Goal: Transaction & Acquisition: Purchase product/service

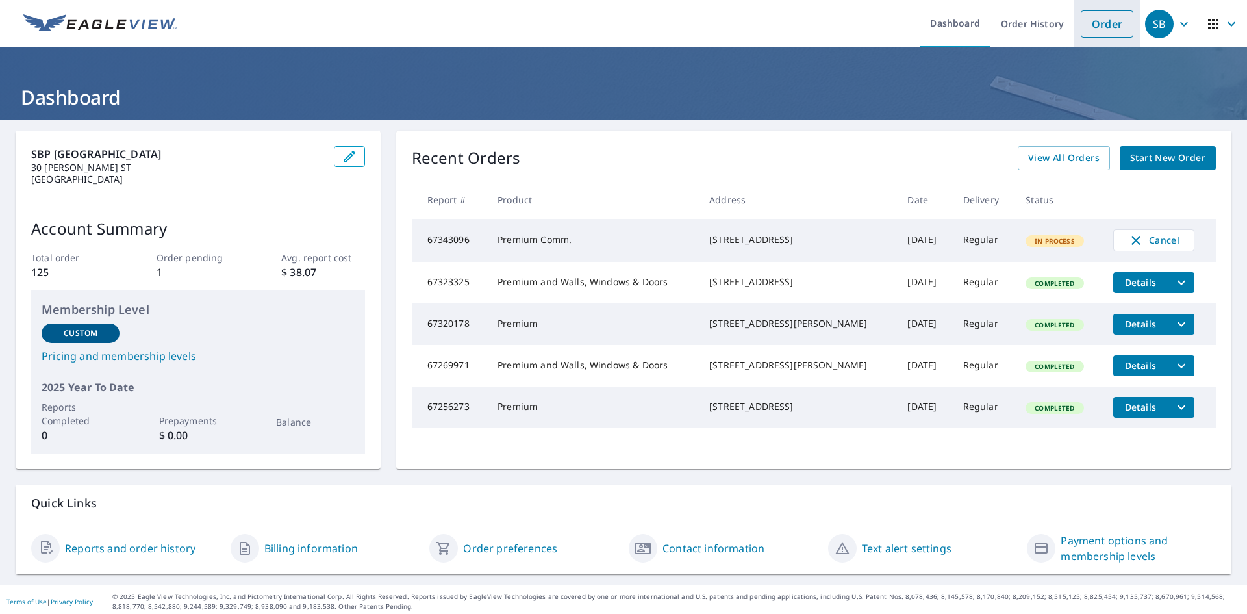
click at [1096, 19] on link "Order" at bounding box center [1107, 23] width 53 height 27
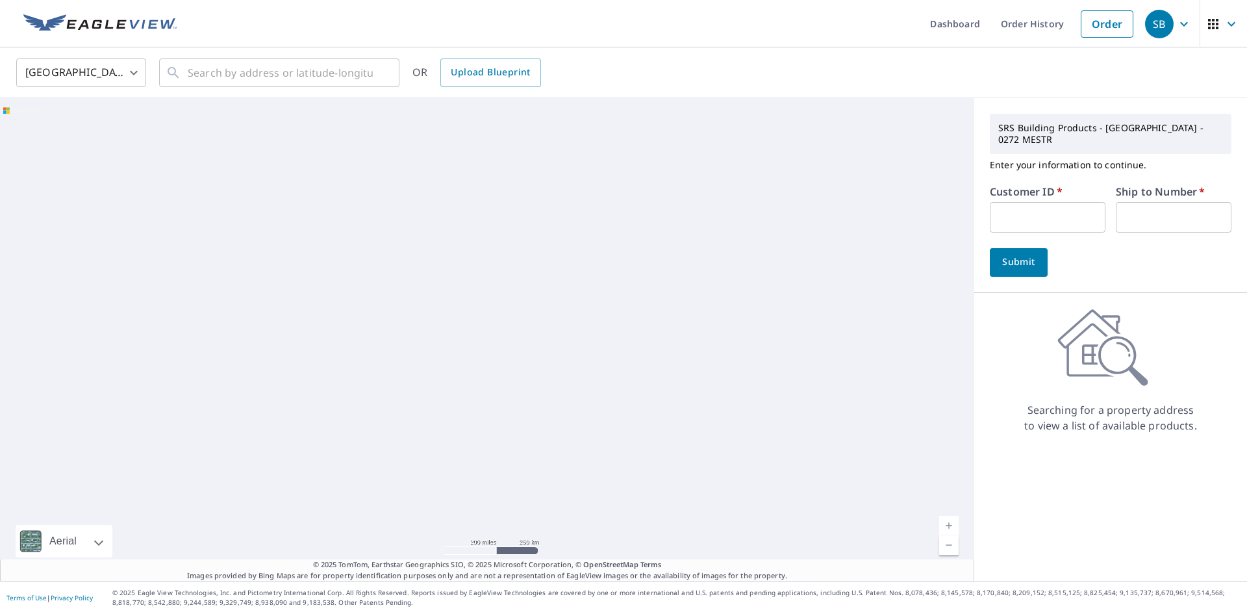
click at [1069, 203] on input "text" at bounding box center [1048, 217] width 116 height 31
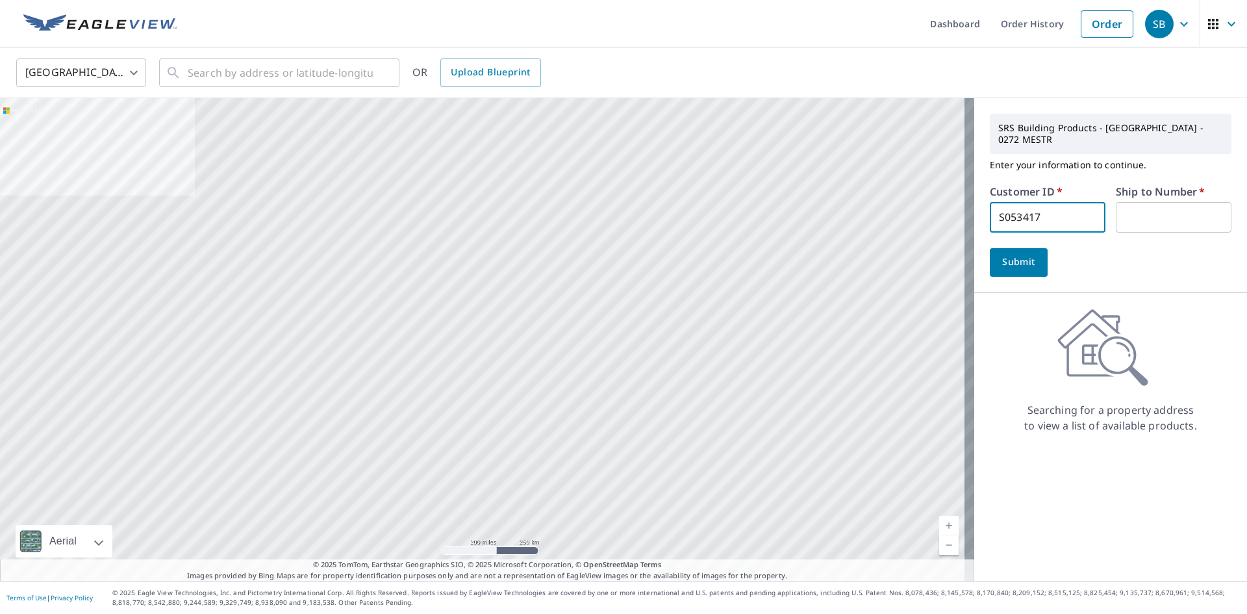
type input "S053417"
type input "1"
click at [1000, 254] on span "Submit" at bounding box center [1018, 262] width 37 height 16
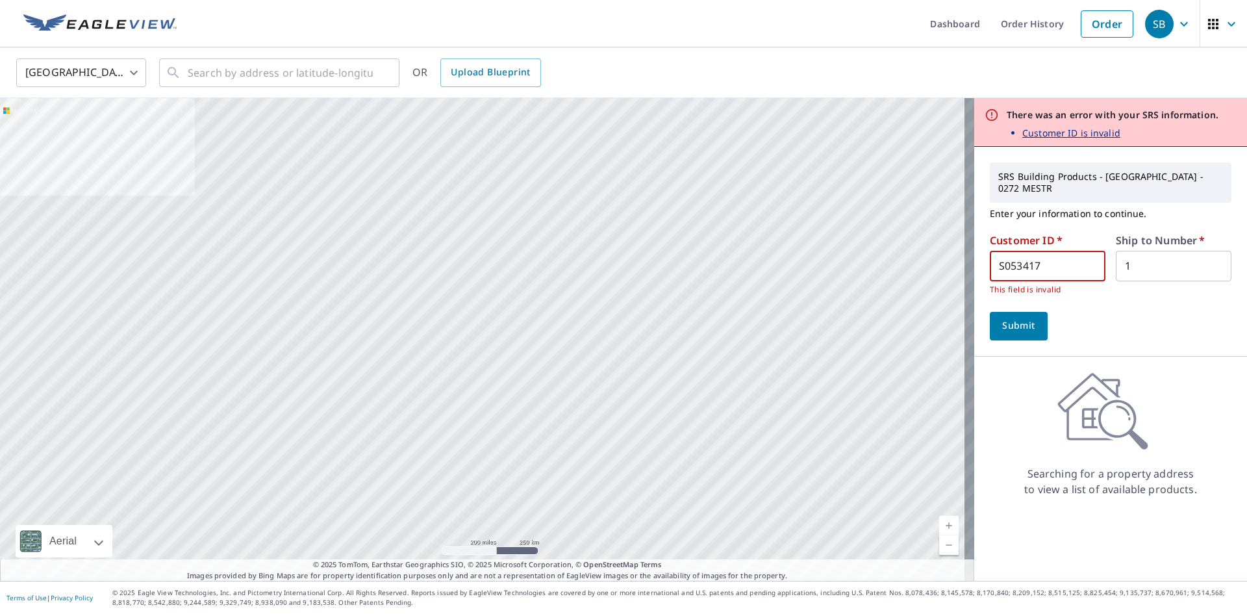
drag, startPoint x: 1047, startPoint y: 255, endPoint x: 837, endPoint y: 231, distance: 211.9
click at [842, 234] on div "Aerial Road A standard road map Aerial A detailed look from above Labels Labels…" at bounding box center [623, 339] width 1247 height 483
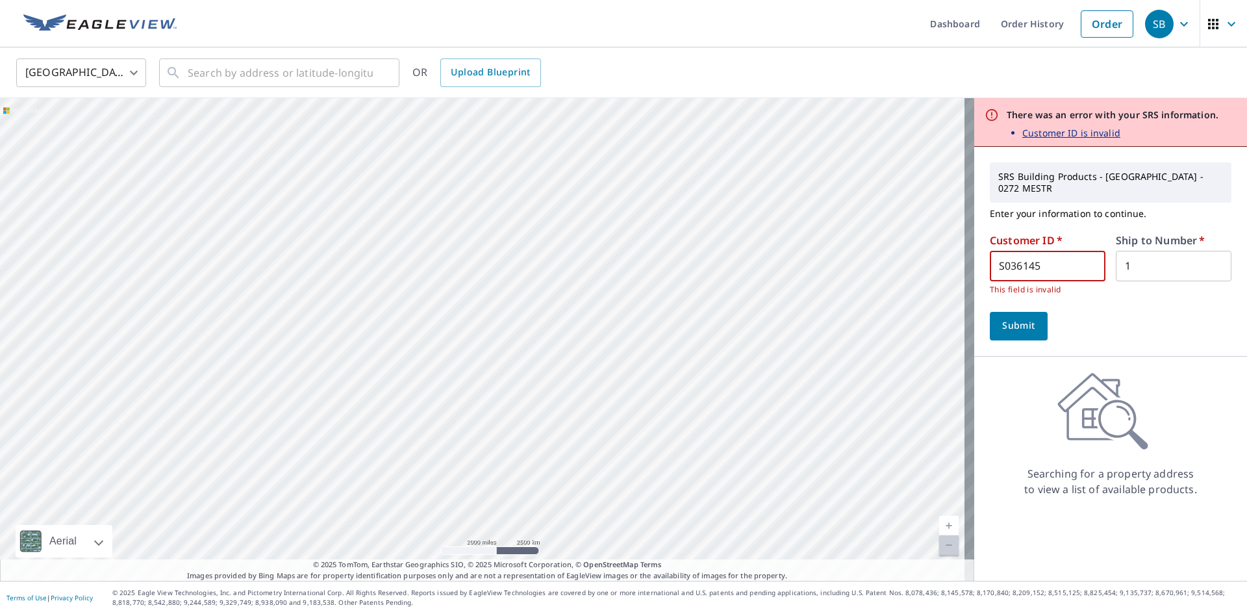
type input "S036145"
click at [1013, 318] on span "Submit" at bounding box center [1018, 326] width 37 height 16
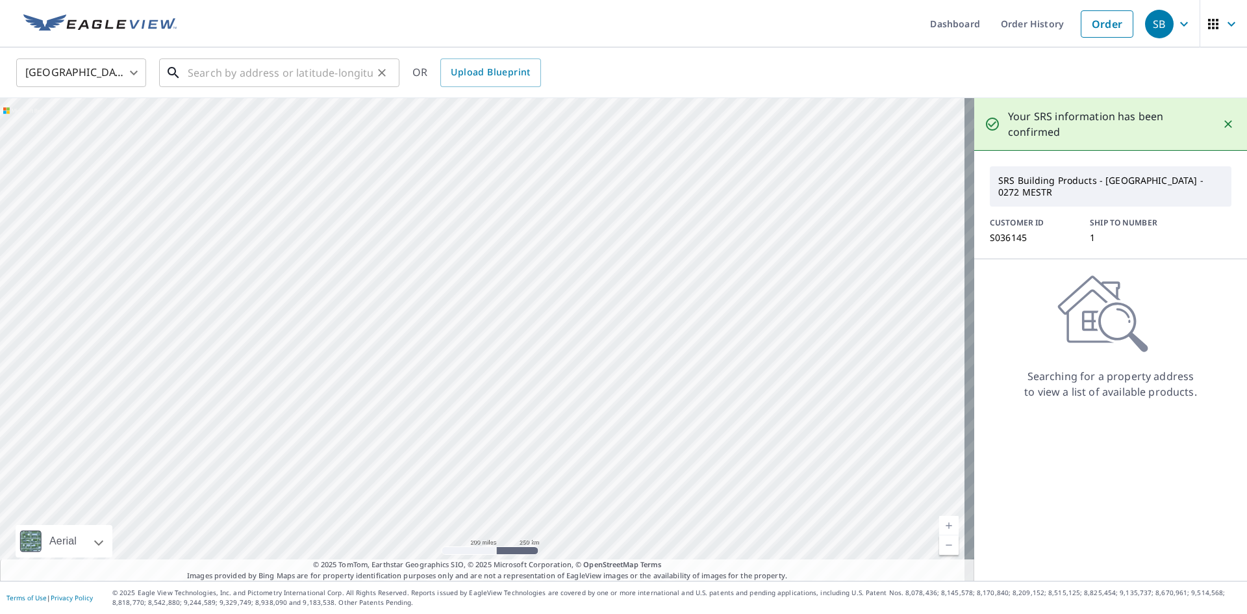
click at [308, 62] on input "text" at bounding box center [280, 73] width 185 height 36
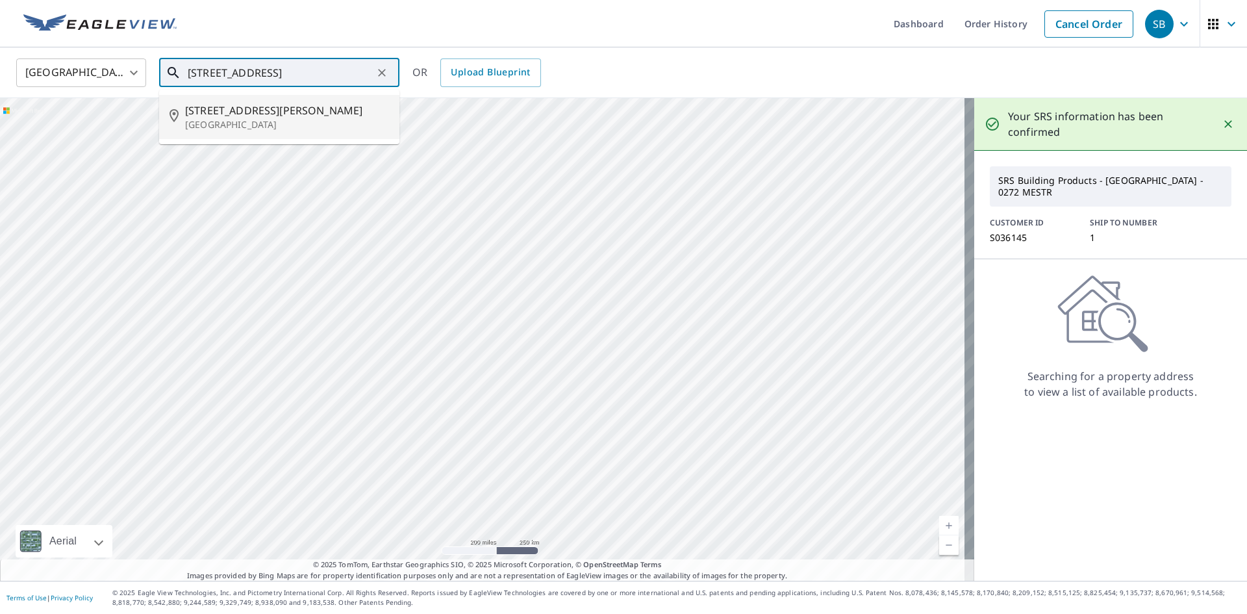
click at [225, 122] on p "[GEOGRAPHIC_DATA]" at bounding box center [287, 124] width 204 height 13
type input "[STREET_ADDRESS][PERSON_NAME]"
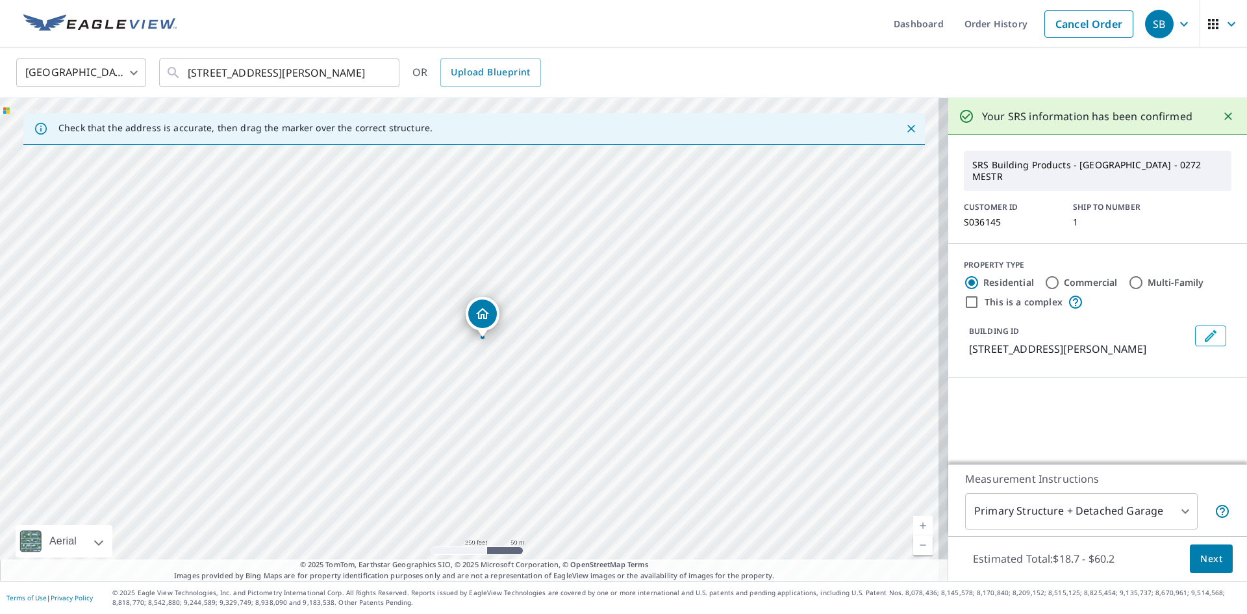
click at [494, 310] on div "Dropped pin, building 1, Residential property, 110 Buck Hill Rd Easton, CT 06612" at bounding box center [482, 313] width 29 height 29
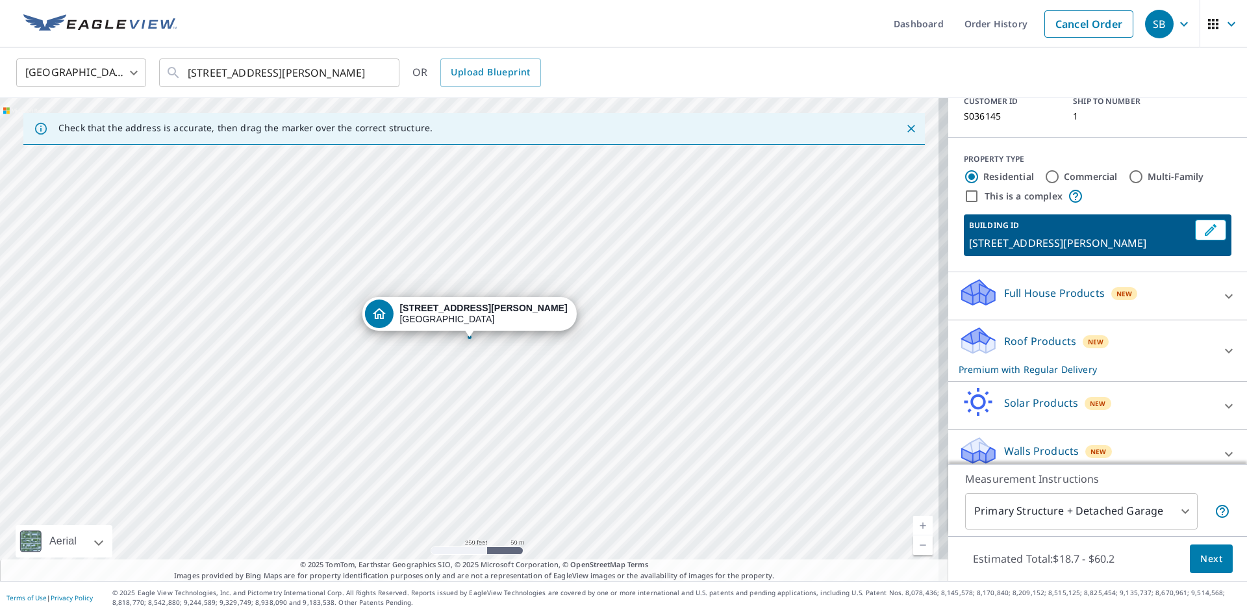
scroll to position [108, 0]
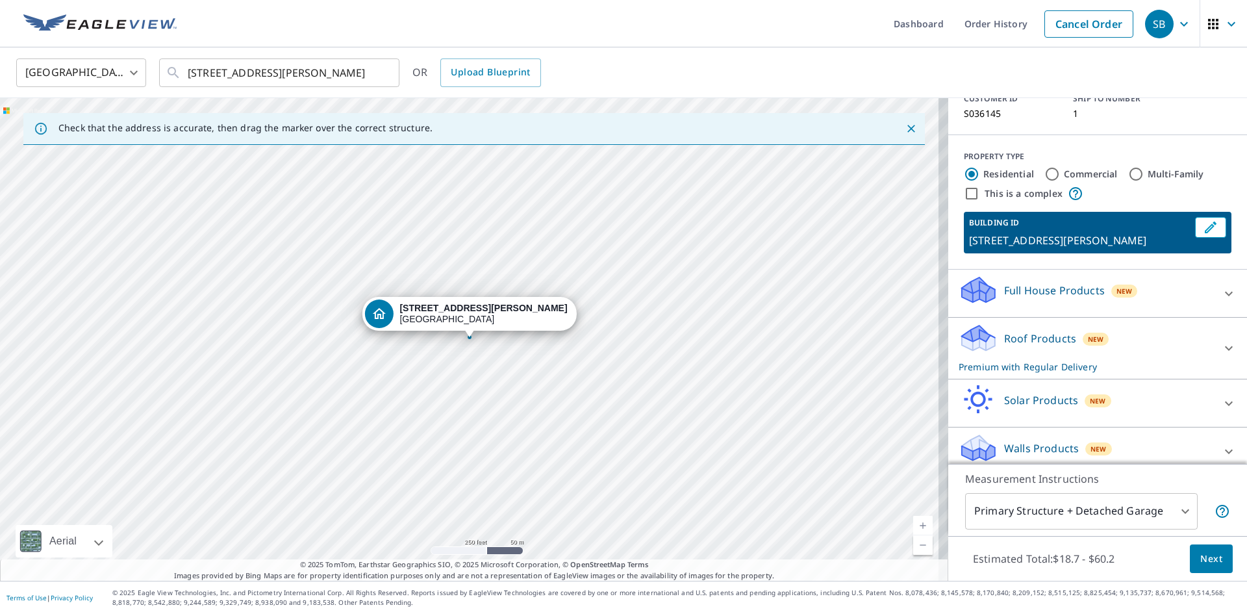
click at [1221, 340] on icon at bounding box center [1229, 348] width 16 height 16
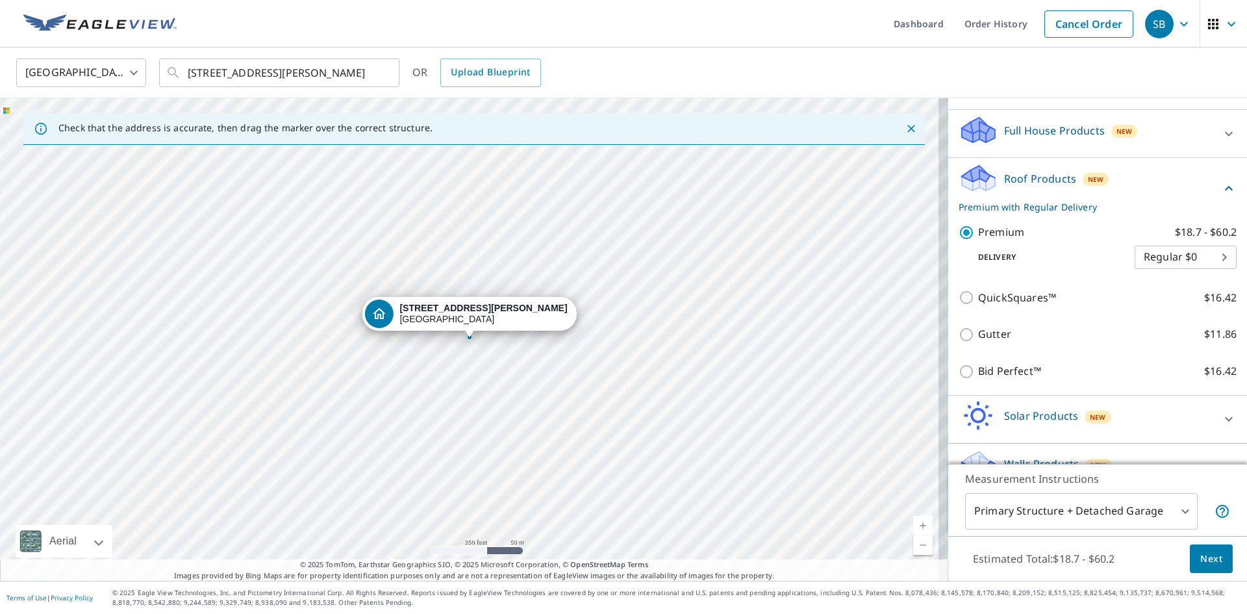
scroll to position [285, 0]
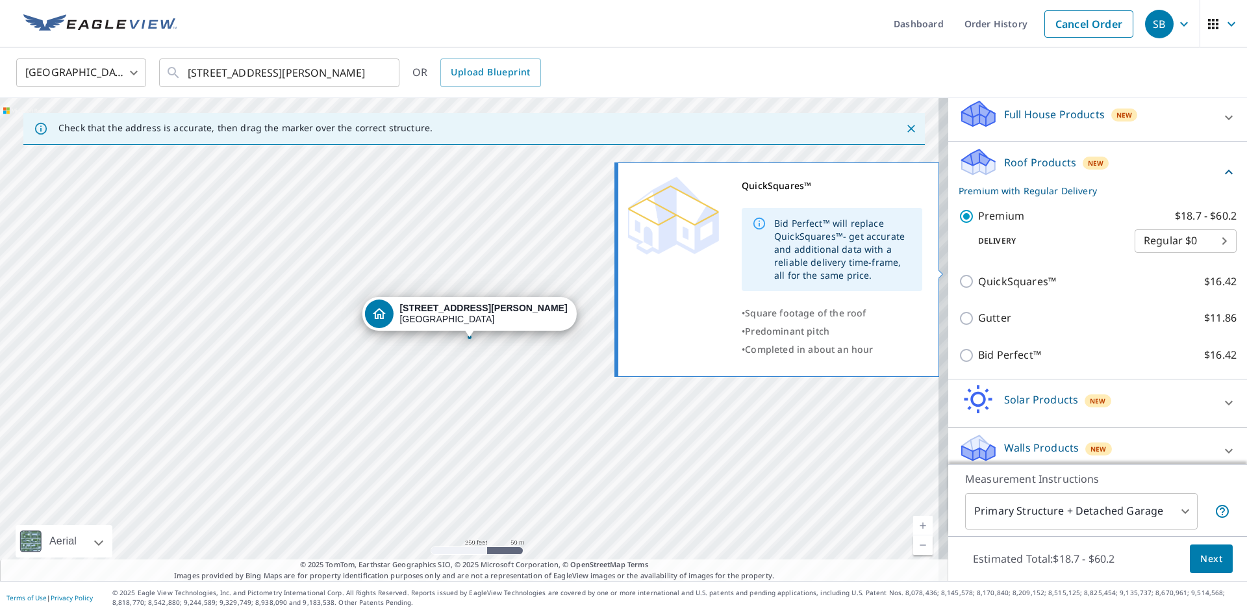
click at [998, 274] on p "QuickSquares™" at bounding box center [1017, 282] width 78 height 16
click at [978, 274] on input "QuickSquares™ $16.42" at bounding box center [968, 282] width 19 height 16
checkbox input "true"
checkbox input "false"
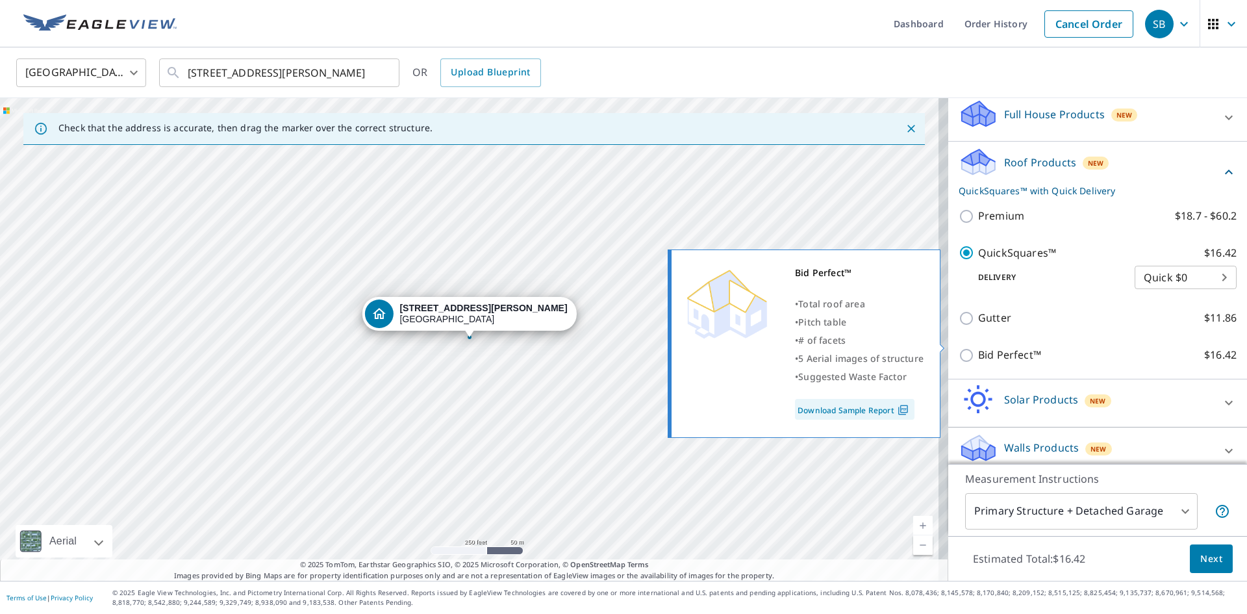
click at [960, 348] on input "Bid Perfect™ $16.42" at bounding box center [968, 356] width 19 height 16
checkbox input "true"
checkbox input "false"
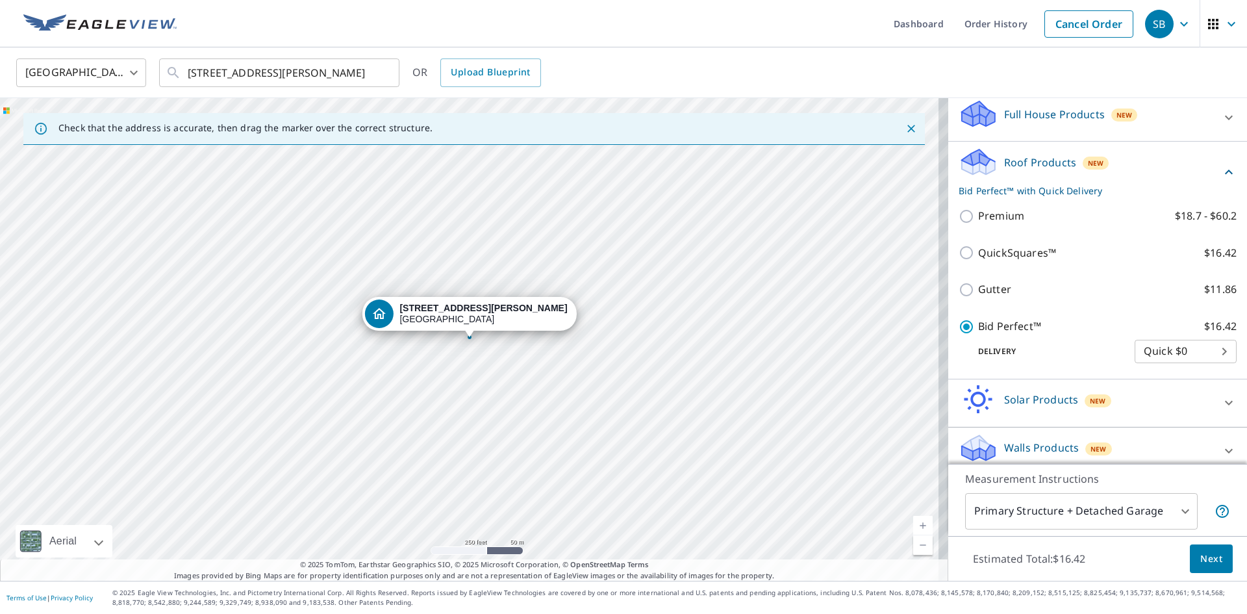
click at [1201, 553] on span "Next" at bounding box center [1212, 559] width 22 height 16
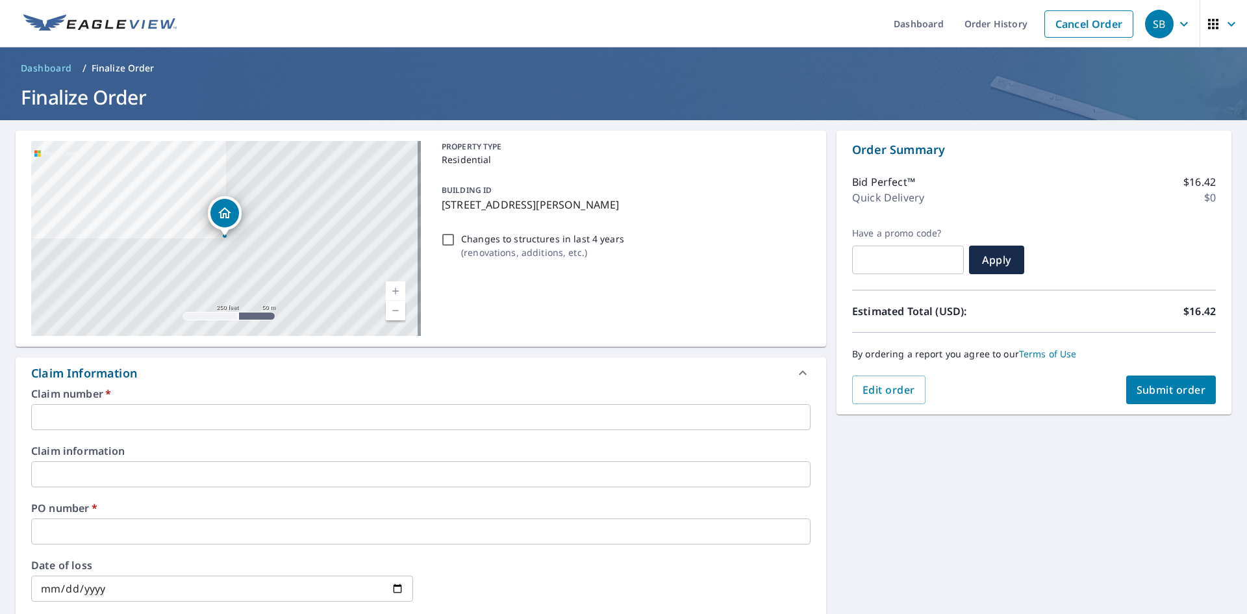
click at [114, 415] on input "text" at bounding box center [421, 417] width 780 height 26
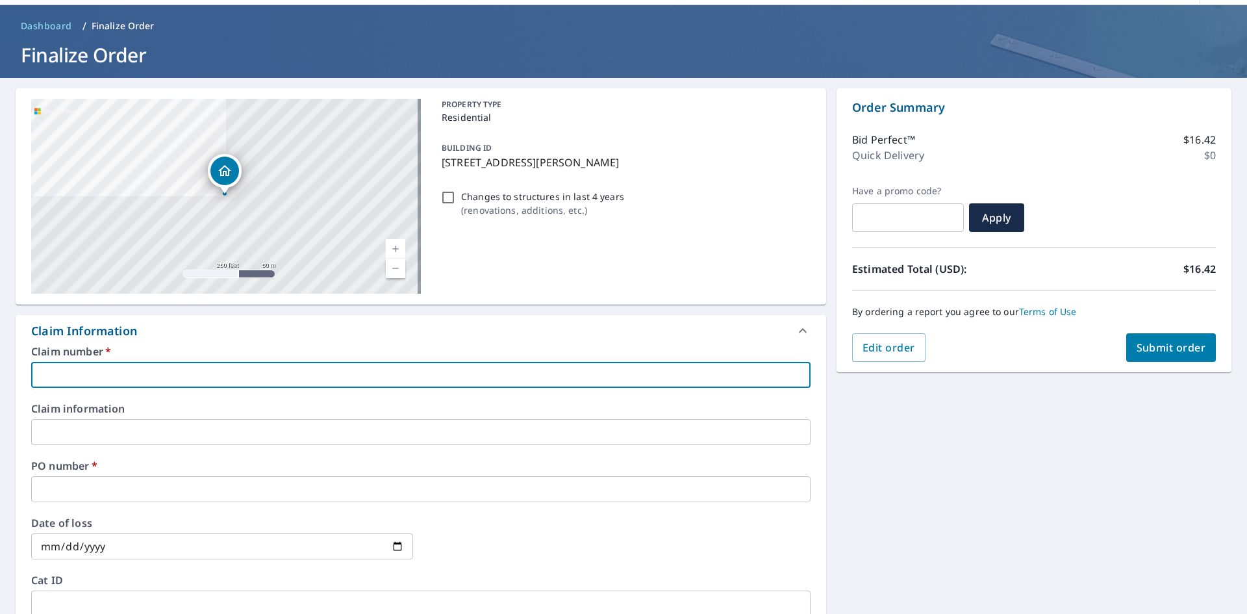
scroll to position [65, 0]
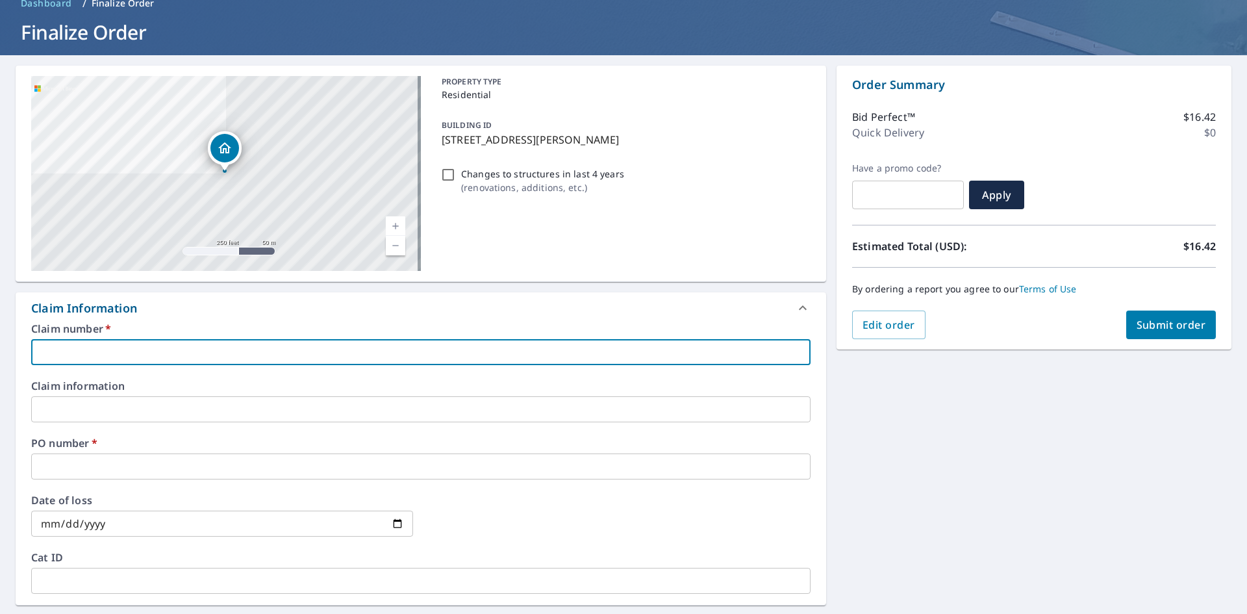
type input "AA"
checkbox input "true"
click at [79, 469] on input "text" at bounding box center [421, 466] width 780 height 26
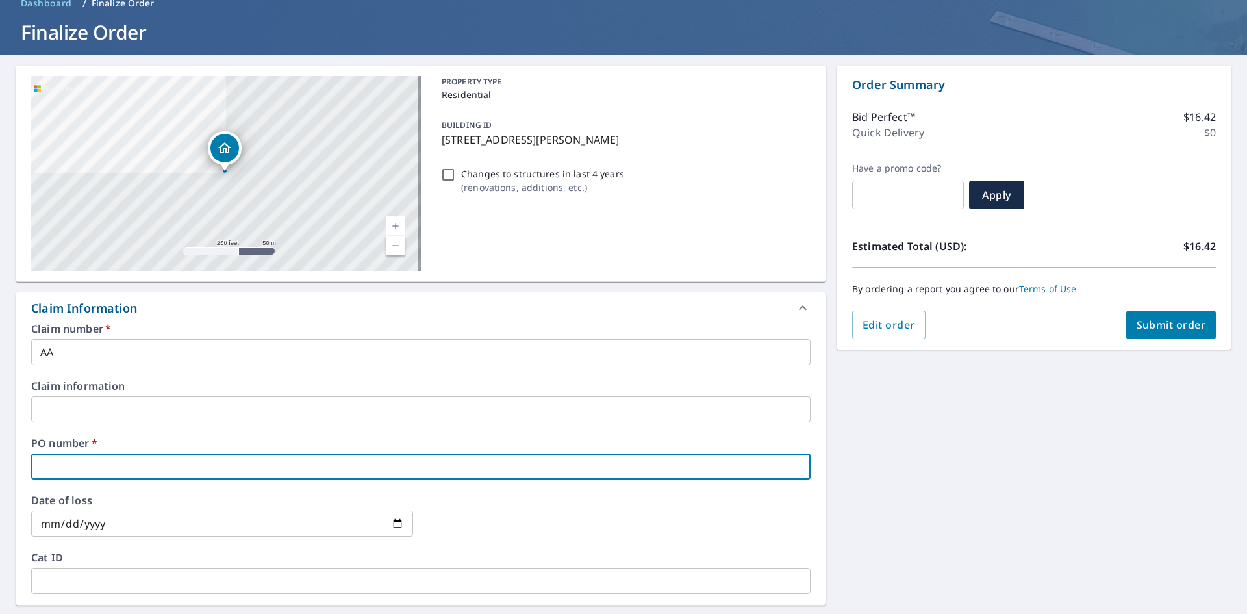
type input "1"
checkbox input "true"
type input "11"
checkbox input "true"
type input "110"
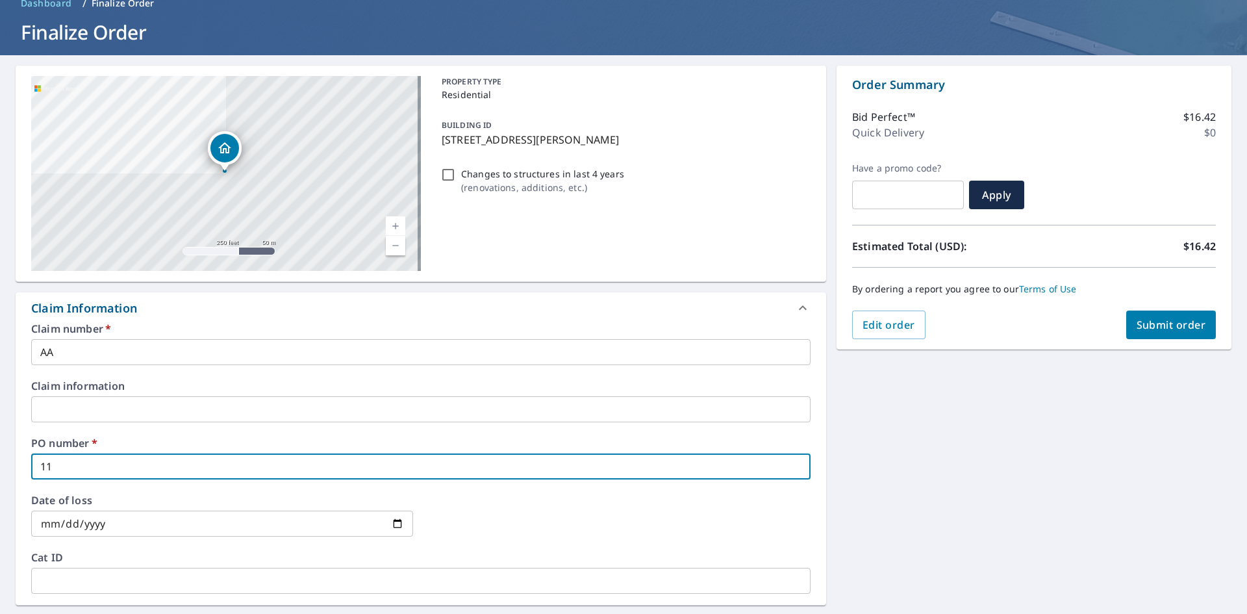
checkbox input "true"
type input "110"
checkbox input "true"
type input "110 B"
checkbox input "true"
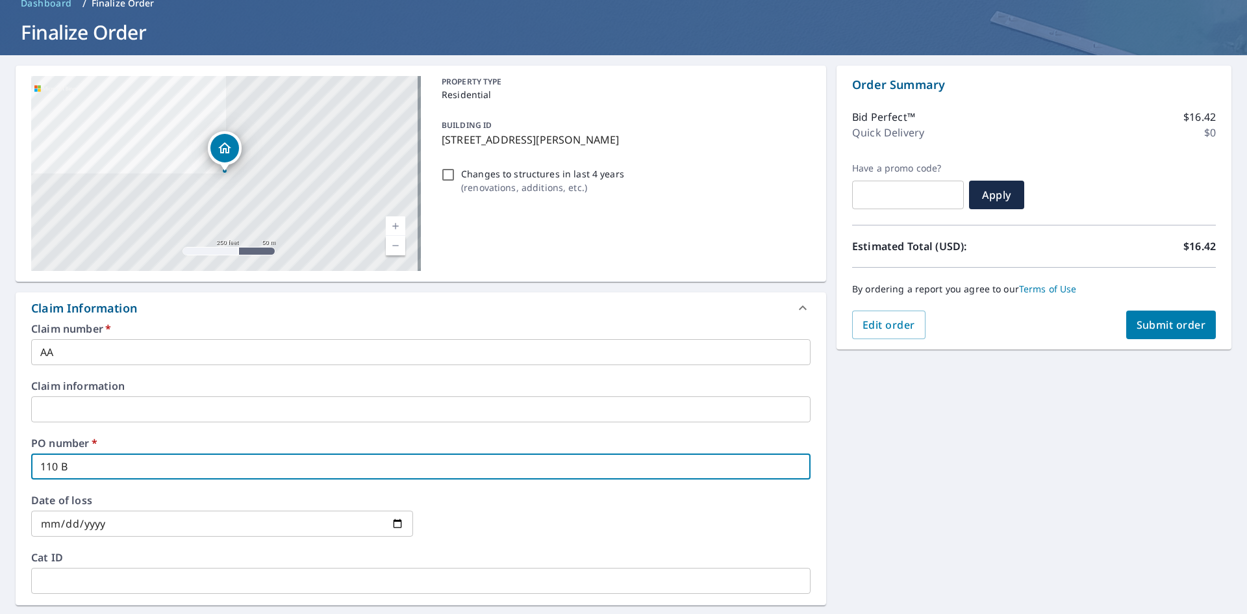
type input "110 BU"
checkbox input "true"
type input "110 BUC"
checkbox input "true"
type input "110 BUCK"
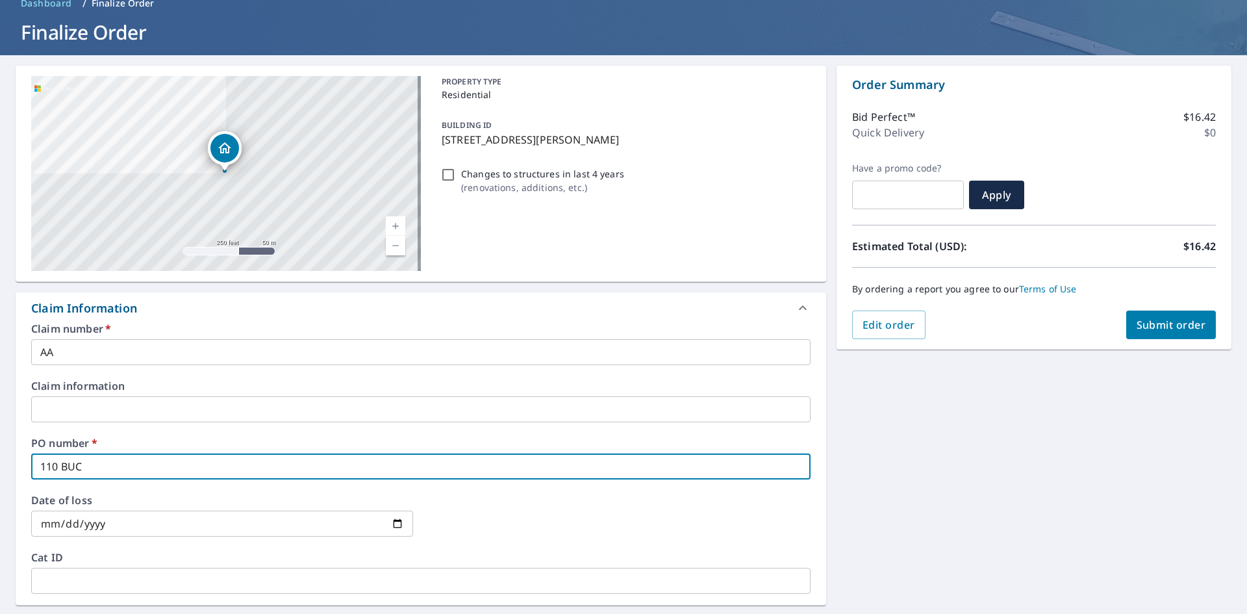
checkbox input "true"
type input "110 BUCK"
checkbox input "true"
type input "110 BUCK H"
checkbox input "true"
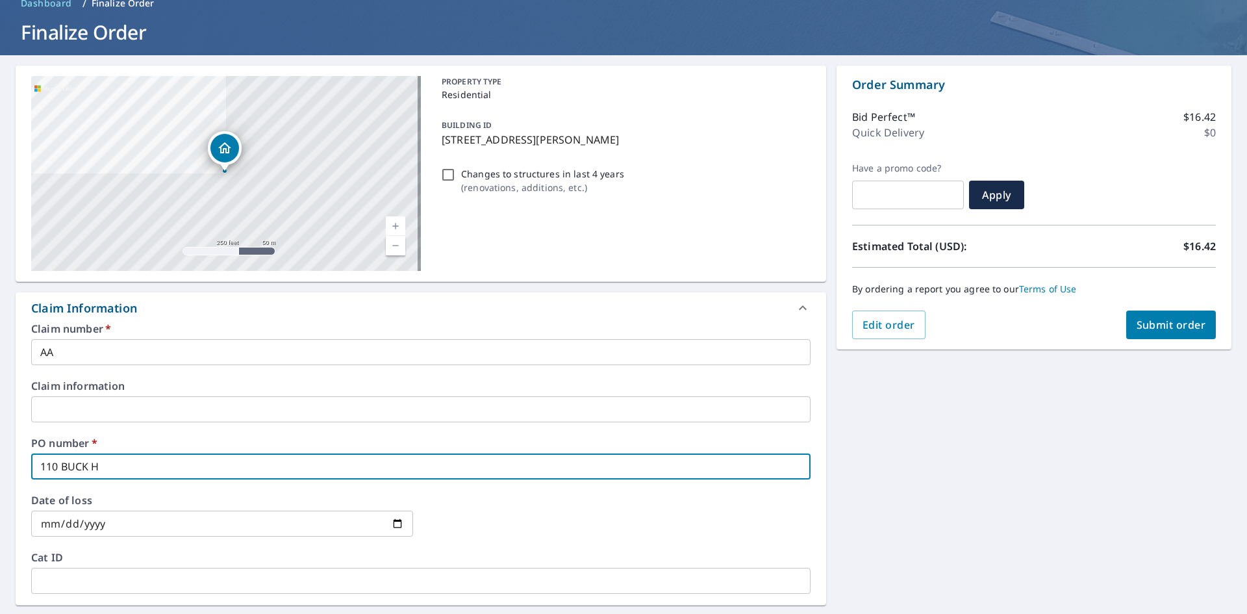
type input "110 BUCK HI"
checkbox input "true"
type input "110 BUCK HIL"
checkbox input "true"
type input "110 BUCK HILL"
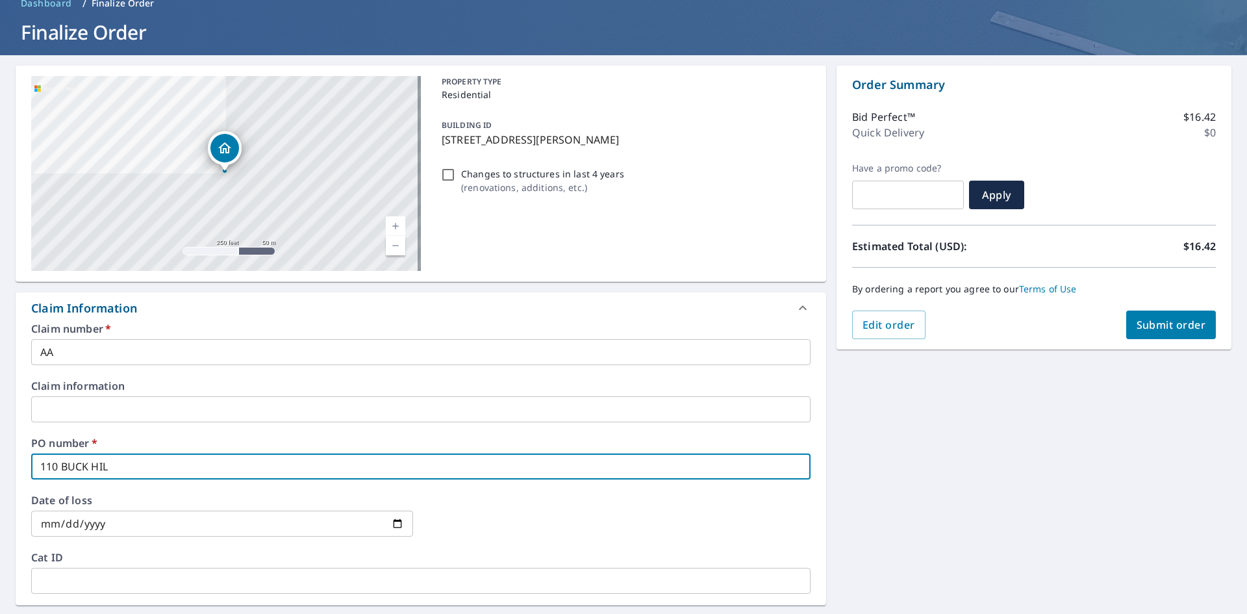
checkbox input "true"
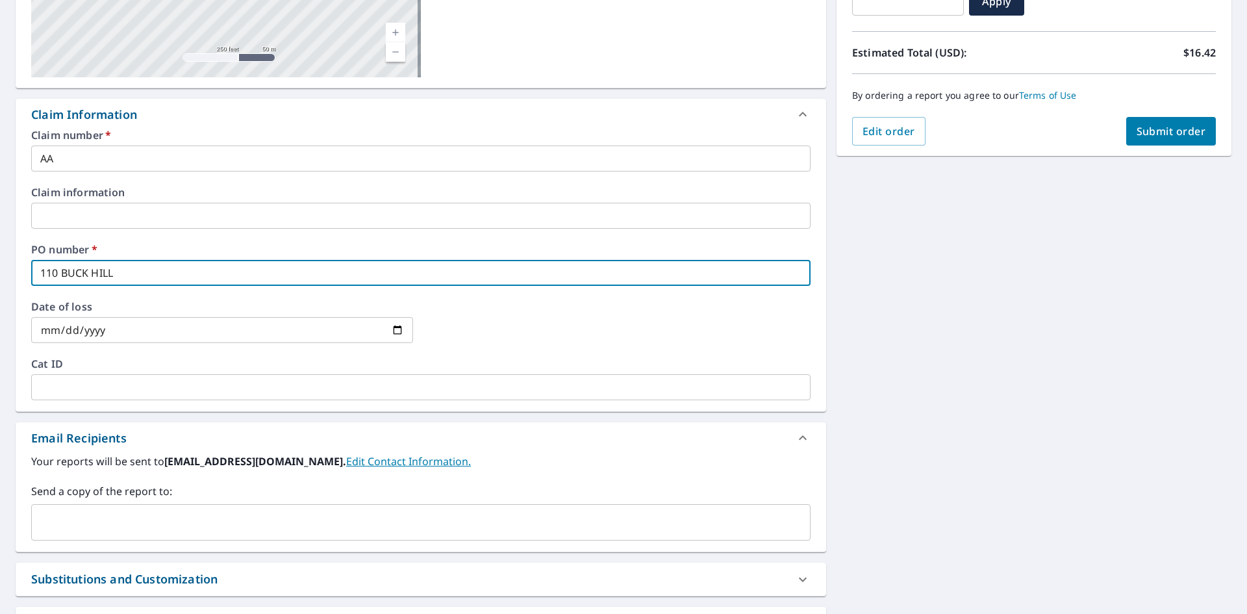
scroll to position [260, 0]
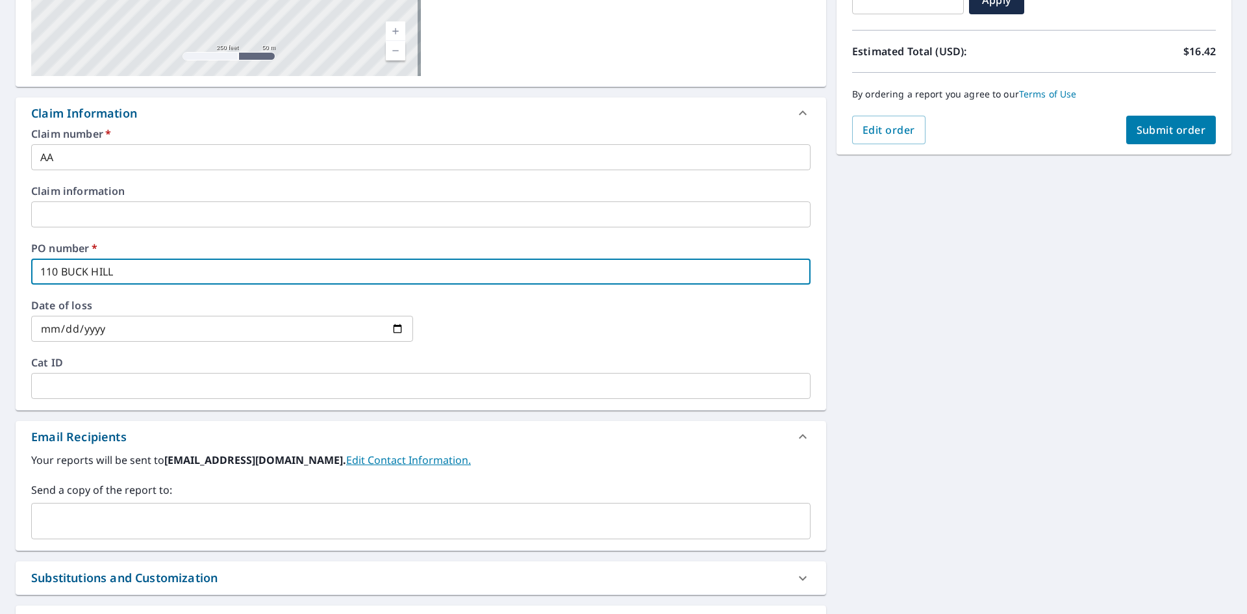
type input "110 BUCK HILL"
click at [90, 519] on input "text" at bounding box center [411, 521] width 748 height 25
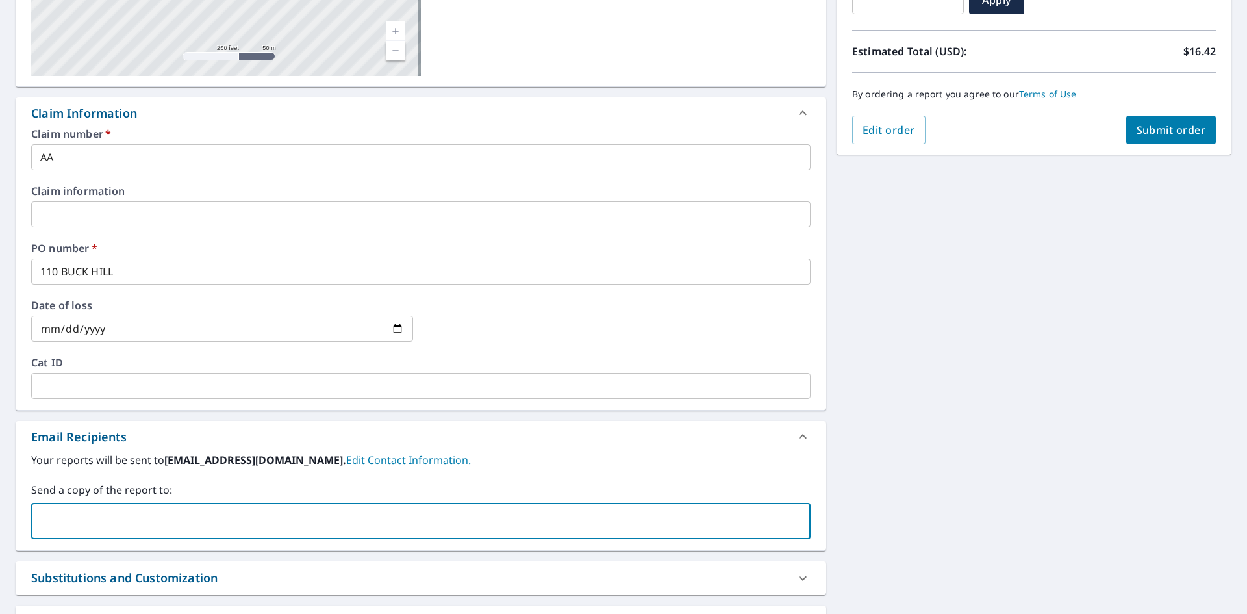
type input "[PERSON_NAME][EMAIL_ADDRESS][PERSON_NAME][DOMAIN_NAME]"
click at [1161, 134] on span "Submit order" at bounding box center [1172, 130] width 70 height 14
checkbox input "true"
